Goal: Task Accomplishment & Management: Use online tool/utility

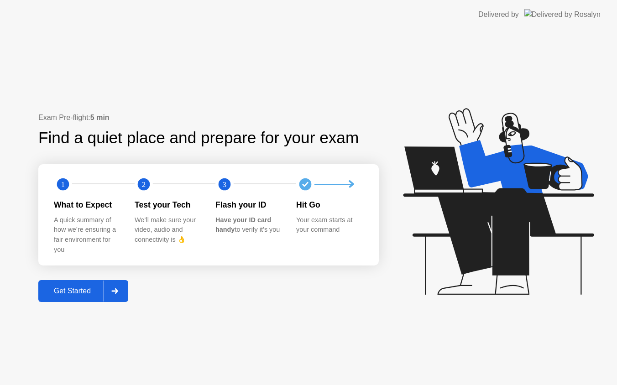
click at [72, 293] on div "Get Started" at bounding box center [72, 291] width 63 height 8
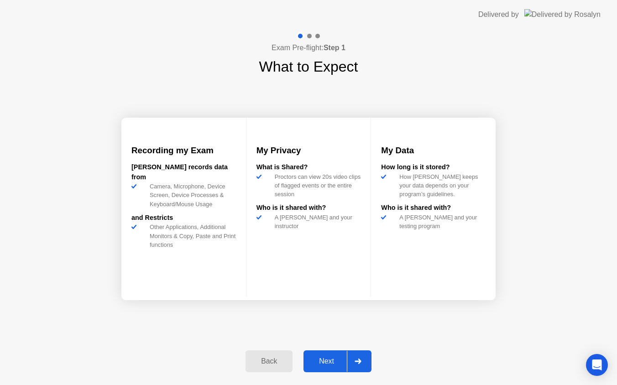
click at [328, 362] on div "Next" at bounding box center [326, 361] width 41 height 8
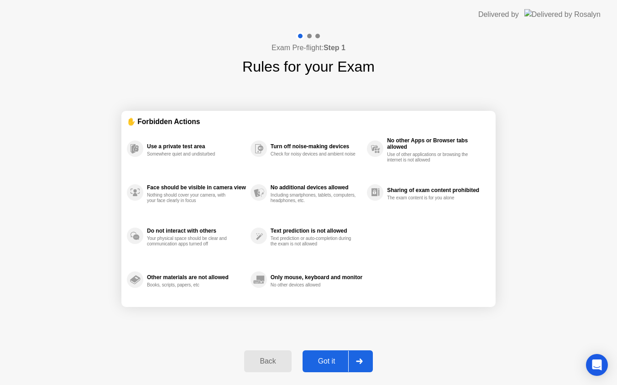
click at [328, 362] on div "Got it" at bounding box center [326, 361] width 43 height 8
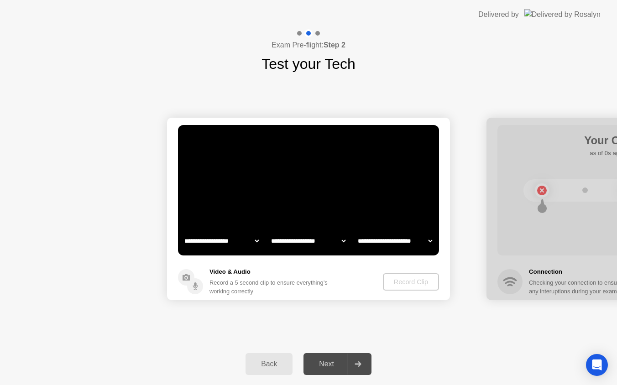
select select "**********"
select select "*******"
click at [415, 283] on div "Record Clip" at bounding box center [411, 281] width 49 height 7
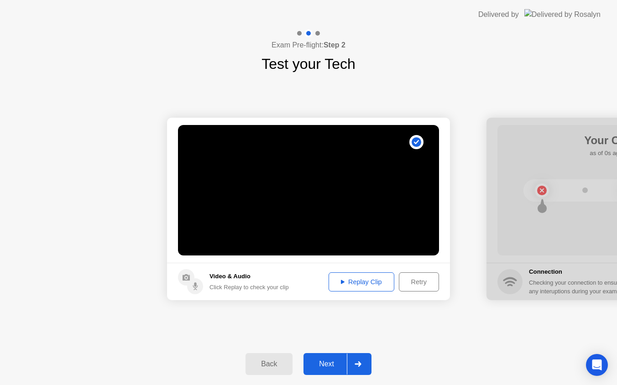
click at [330, 365] on div "Next" at bounding box center [326, 364] width 41 height 8
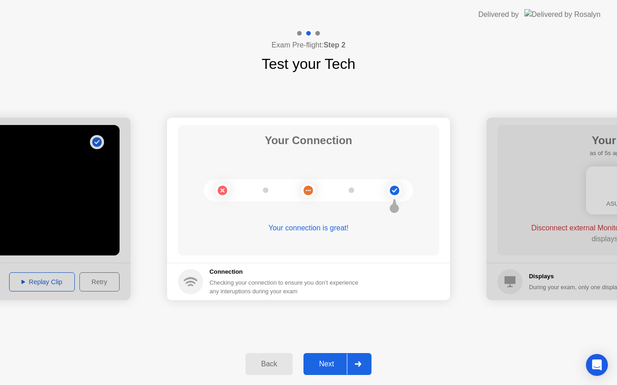
click at [316, 374] on button "Next" at bounding box center [338, 364] width 68 height 22
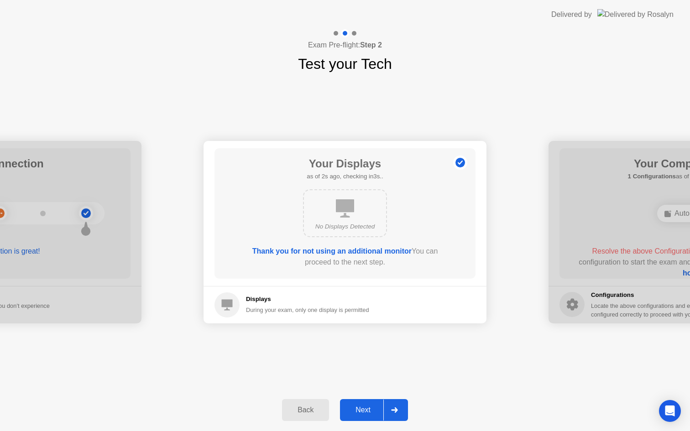
click at [361, 385] on div "Next" at bounding box center [363, 410] width 41 height 8
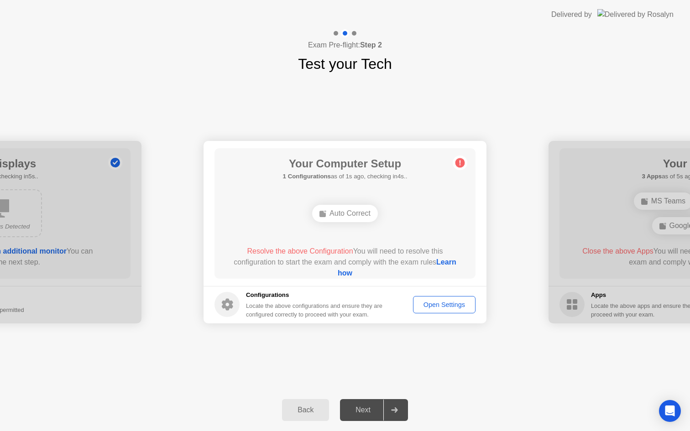
click at [436, 307] on div "Open Settings" at bounding box center [444, 304] width 56 height 7
click at [357, 215] on div "Auto Correct" at bounding box center [345, 213] width 66 height 17
click at [356, 218] on div "Auto Correct" at bounding box center [345, 213] width 66 height 17
click at [355, 275] on link "Learn how" at bounding box center [397, 267] width 119 height 19
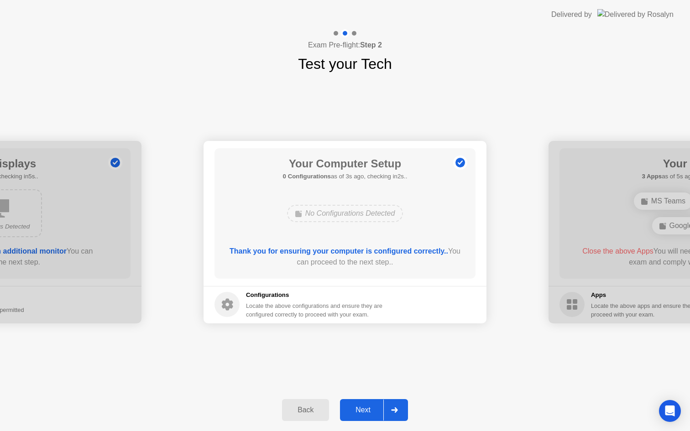
click at [373, 385] on div "Next" at bounding box center [363, 410] width 41 height 8
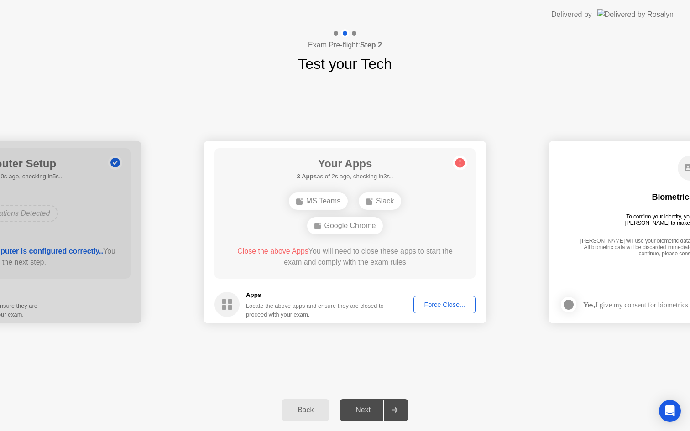
click at [432, 305] on div "Force Close..." at bounding box center [445, 304] width 56 height 7
click at [431, 307] on div "Force Close..." at bounding box center [445, 304] width 56 height 7
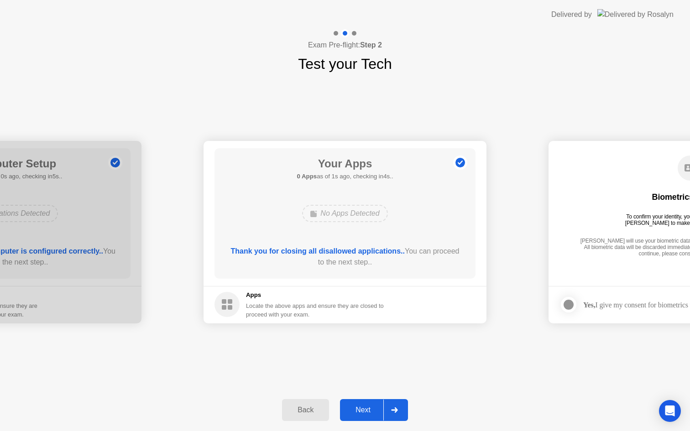
click at [360, 385] on div "Next" at bounding box center [363, 410] width 41 height 8
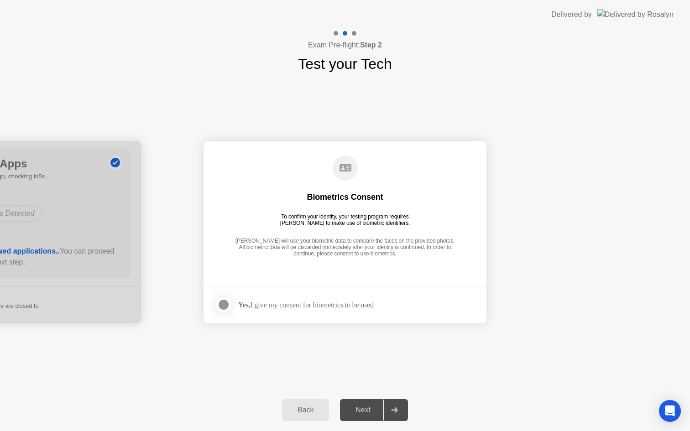
click at [231, 304] on label at bounding box center [227, 305] width 24 height 18
click at [226, 305] on icon at bounding box center [223, 304] width 5 height 5
click at [226, 305] on div at bounding box center [223, 304] width 11 height 11
click at [358, 385] on div "Next" at bounding box center [363, 410] width 41 height 8
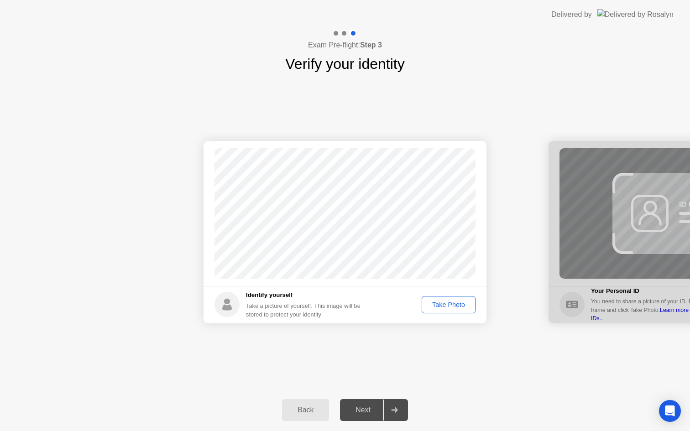
click at [442, 306] on div "Take Photo" at bounding box center [448, 304] width 47 height 7
click at [442, 306] on div "Retake" at bounding box center [455, 304] width 36 height 7
click at [442, 306] on div "Take Photo" at bounding box center [448, 304] width 47 height 7
click at [355, 385] on div "Next" at bounding box center [363, 410] width 41 height 8
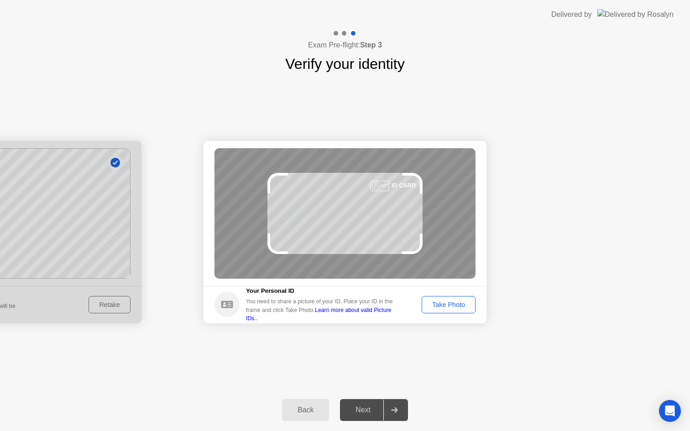
click at [456, 309] on div "Take Photo" at bounding box center [448, 304] width 47 height 7
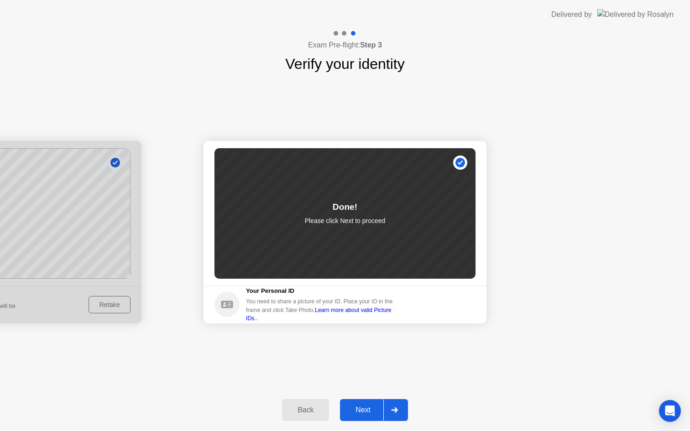
click at [351, 385] on div "Next" at bounding box center [363, 410] width 41 height 8
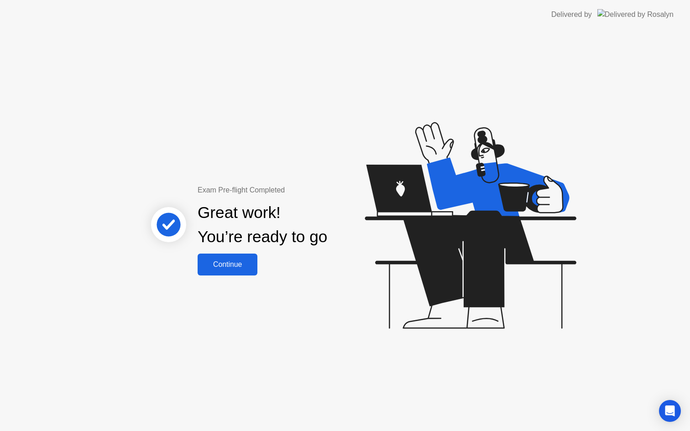
click at [240, 271] on button "Continue" at bounding box center [228, 265] width 60 height 22
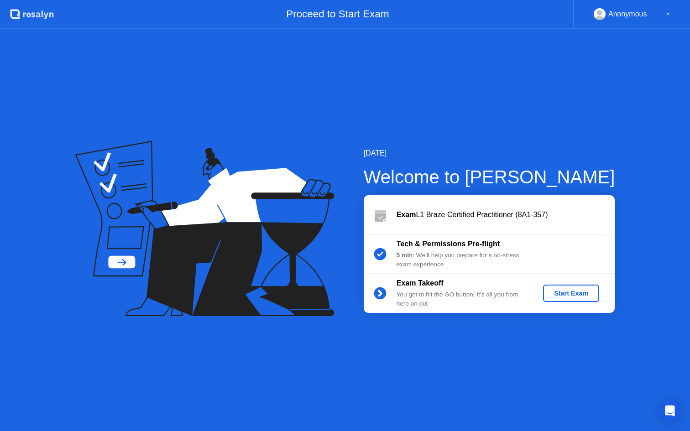
click at [585, 290] on div "Start Exam" at bounding box center [571, 293] width 49 height 7
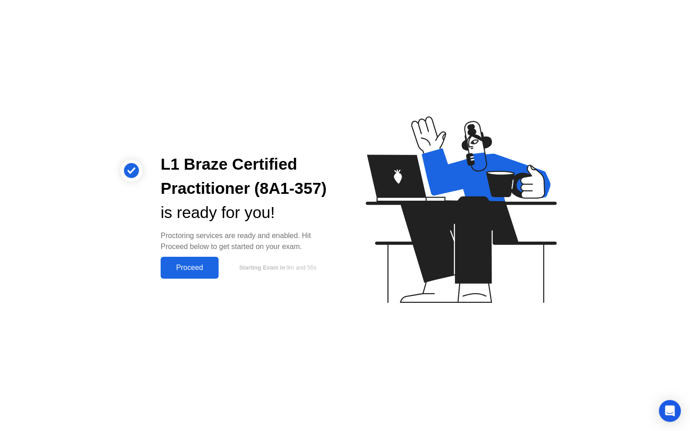
click at [205, 261] on button "Proceed" at bounding box center [190, 268] width 58 height 22
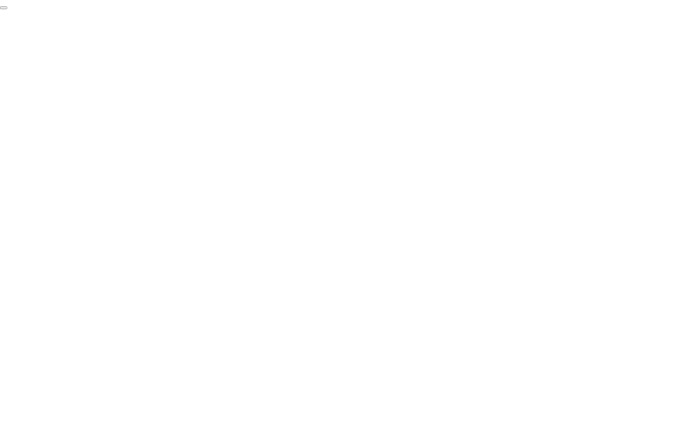
click div "End Proctoring Session"
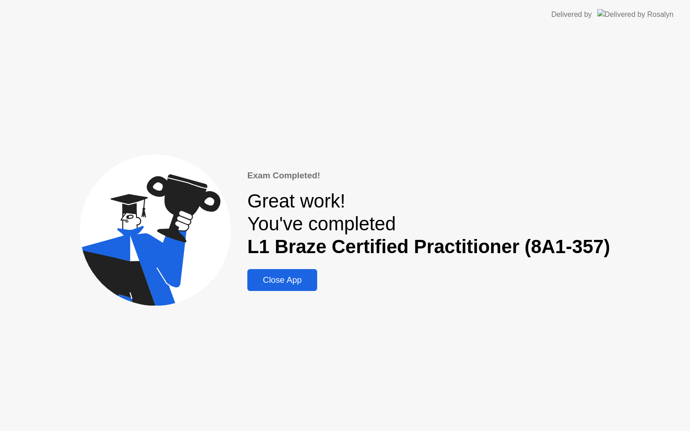
click at [276, 279] on div "Close App" at bounding box center [282, 280] width 64 height 10
